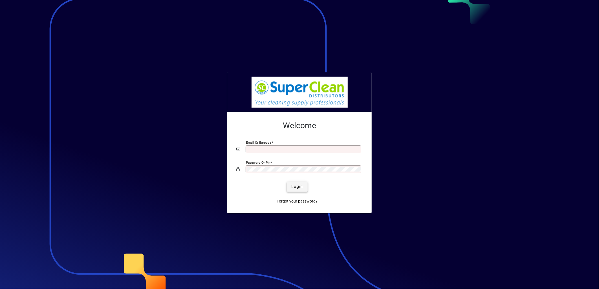
type input "**********"
click at [296, 191] on span "submit" at bounding box center [297, 187] width 21 height 14
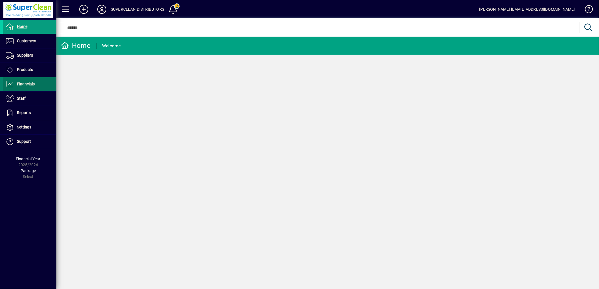
click at [37, 89] on span at bounding box center [30, 85] width 54 height 14
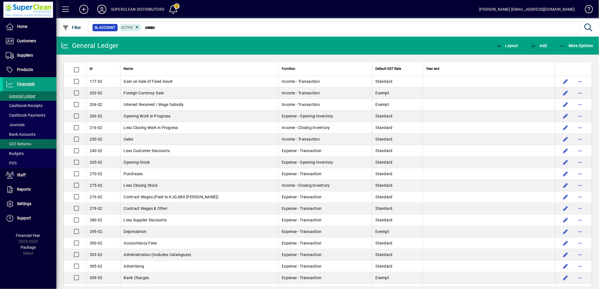
click at [32, 138] on span at bounding box center [30, 144] width 54 height 14
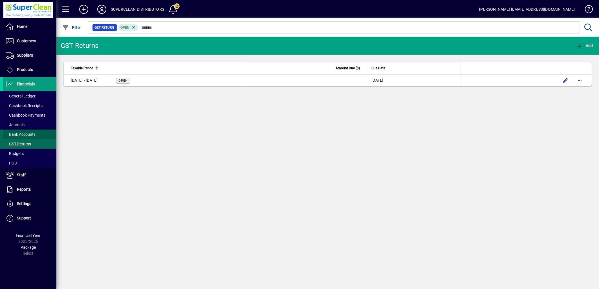
click at [30, 135] on span "Bank Accounts" at bounding box center [21, 134] width 30 height 5
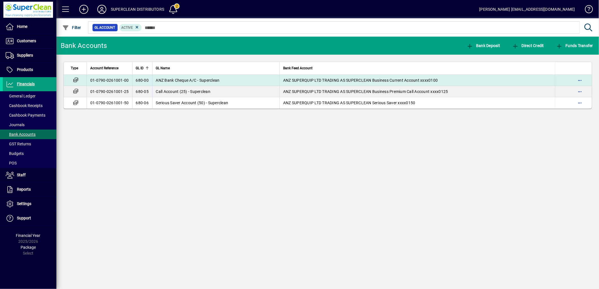
click at [158, 78] on span "ANZ Bank Cheque A/C - Superclean" at bounding box center [188, 80] width 64 height 5
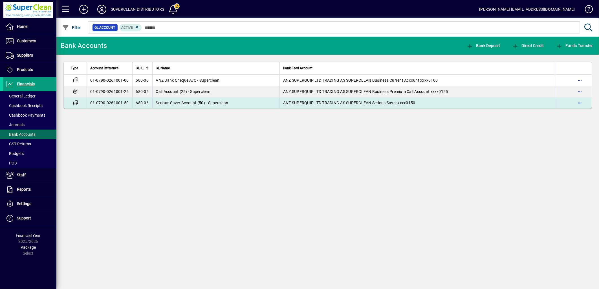
click at [186, 107] on td "Serious Saver Account (50) - Superclean" at bounding box center [215, 102] width 127 height 11
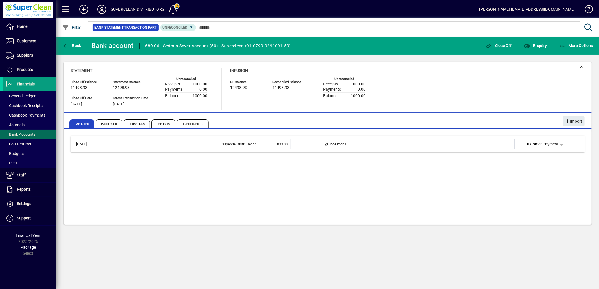
click at [410, 139] on td "2 suggestions" at bounding box center [403, 144] width 157 height 11
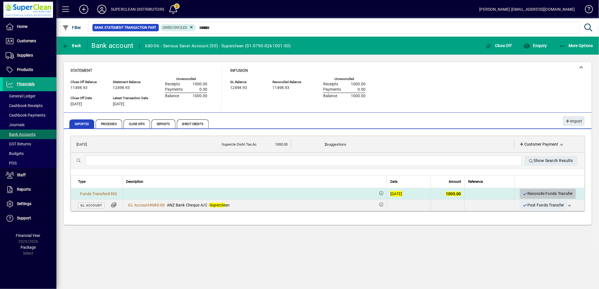
click at [554, 192] on span "Reconcile Funds Transfer" at bounding box center [548, 193] width 51 height 9
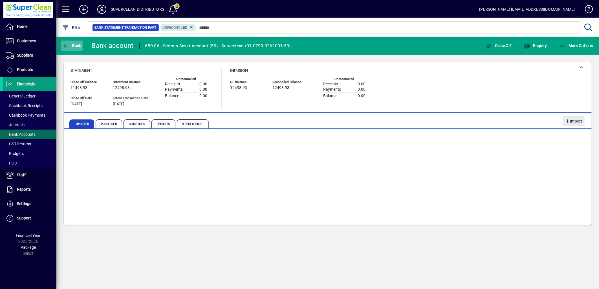
click at [68, 46] on icon "button" at bounding box center [65, 46] width 7 height 6
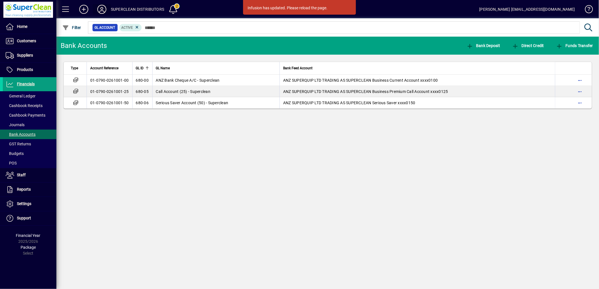
click at [102, 13] on icon at bounding box center [101, 9] width 11 height 9
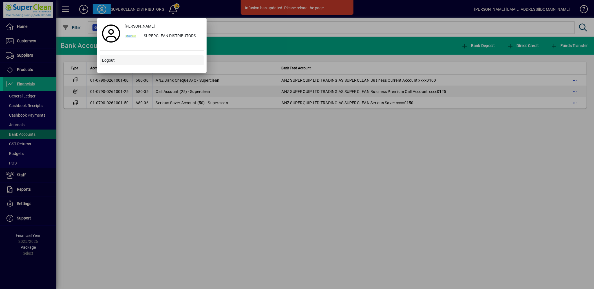
click at [104, 58] on span "Logout" at bounding box center [108, 61] width 13 height 6
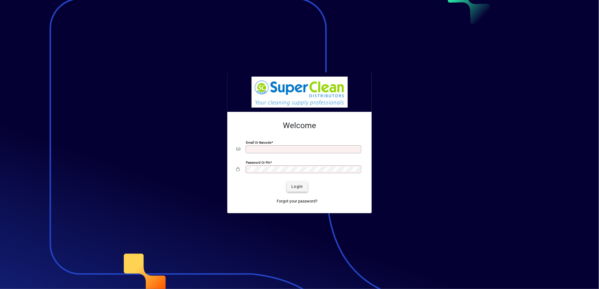
type input "**********"
click at [299, 184] on span "submit" at bounding box center [297, 187] width 21 height 14
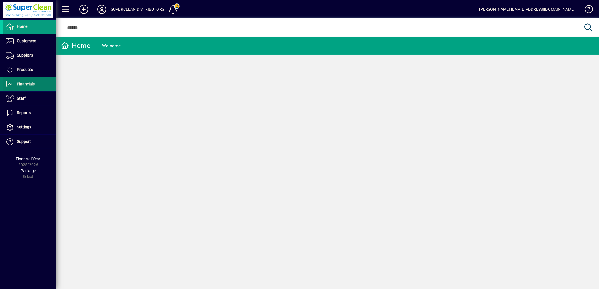
click at [18, 80] on span at bounding box center [30, 85] width 54 height 14
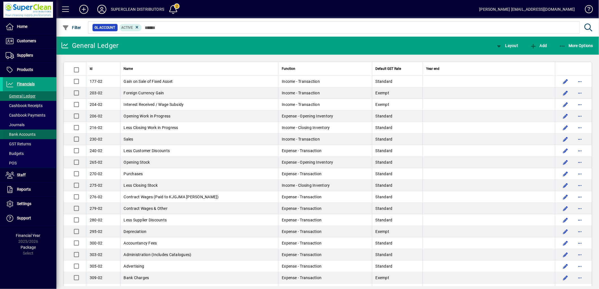
click at [21, 135] on span "Bank Accounts" at bounding box center [21, 134] width 30 height 5
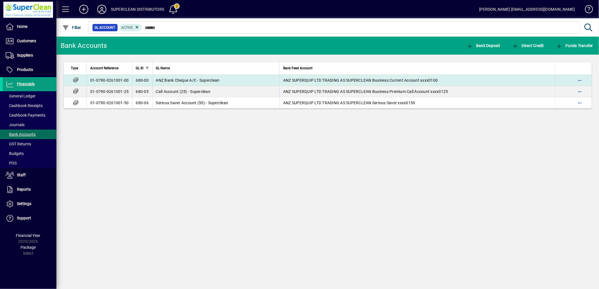
click at [179, 80] on span "ANZ Bank Cheque A/C - Superclean" at bounding box center [188, 80] width 64 height 5
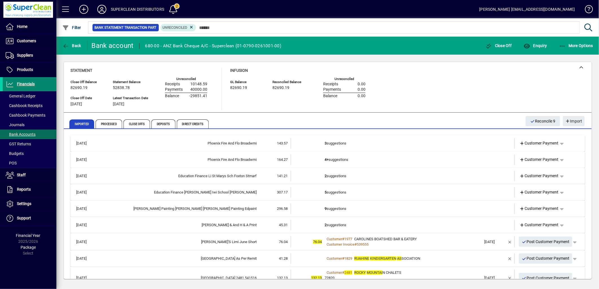
click at [17, 84] on span "Financials" at bounding box center [26, 84] width 18 height 5
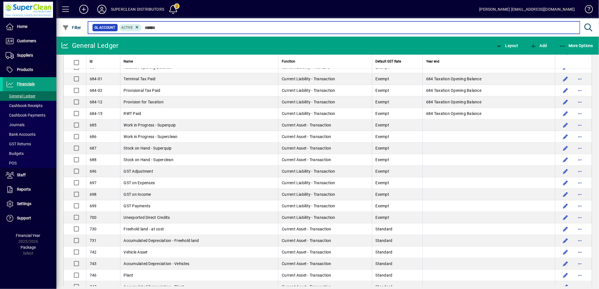
scroll to position [1219, 0]
